Goal: Task Accomplishment & Management: Use online tool/utility

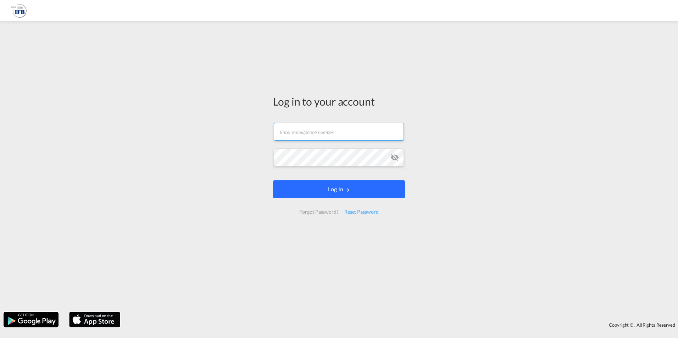
type input "[PERSON_NAME][EMAIL_ADDRESS][PERSON_NAME][DOMAIN_NAME]"
click at [365, 191] on button "Log In" at bounding box center [339, 189] width 132 height 18
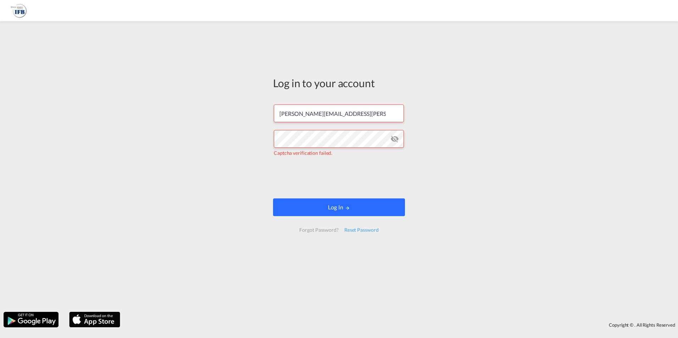
click at [330, 211] on button "Log In" at bounding box center [339, 207] width 132 height 18
